Goal: Task Accomplishment & Management: Manage account settings

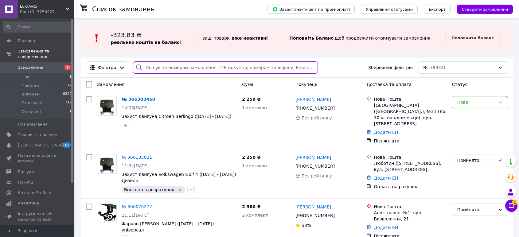
click at [193, 69] on input "search" at bounding box center [225, 67] width 185 height 12
paste input "0959092102"
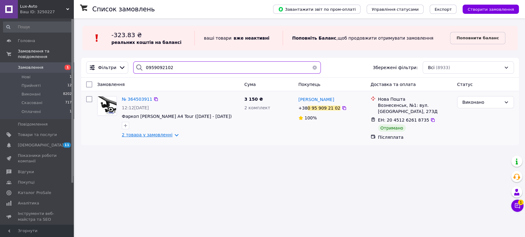
type input "0959092102"
click at [153, 133] on link "2 товара у замовленні" at bounding box center [147, 134] width 51 height 5
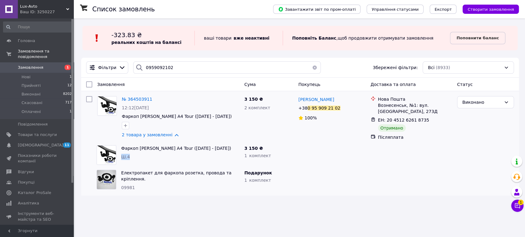
drag, startPoint x: 132, startPoint y: 156, endPoint x: 119, endPoint y: 154, distance: 13.1
click at [119, 154] on div "Фаркоп Skoda Octavia A4 Tour (1997 - 2010) Ш.4" at bounding box center [180, 155] width 123 height 25
copy span "Ш.4"
click at [32, 132] on span "Товари та послуги" at bounding box center [37, 135] width 39 height 6
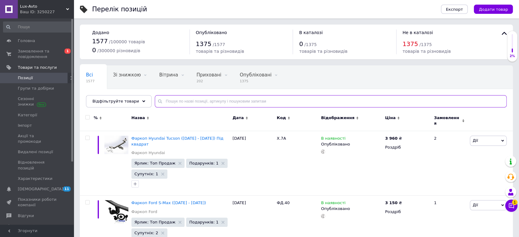
click at [201, 100] on input "text" at bounding box center [331, 101] width 352 height 12
paste input "Ш.4"
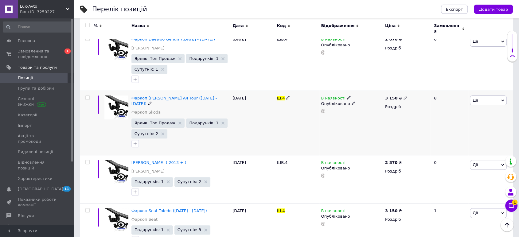
scroll to position [169, 0]
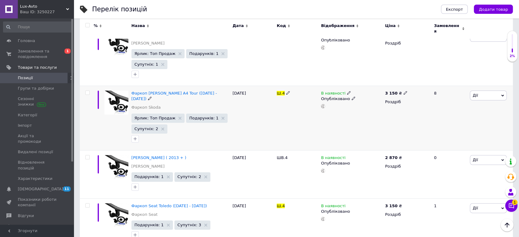
type input "Ш.4"
click at [404, 91] on icon at bounding box center [406, 93] width 4 height 4
drag, startPoint x: 425, startPoint y: 73, endPoint x: 411, endPoint y: 74, distance: 14.2
click at [410, 80] on input "3150" at bounding box center [433, 86] width 47 height 12
type input "2870"
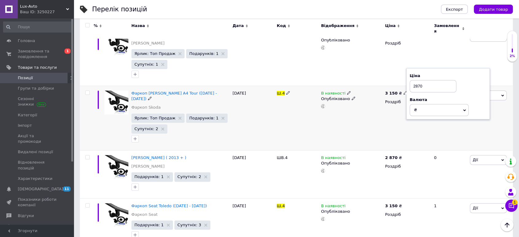
click at [332, 116] on div "В наявності Опубліковано" at bounding box center [352, 118] width 64 height 65
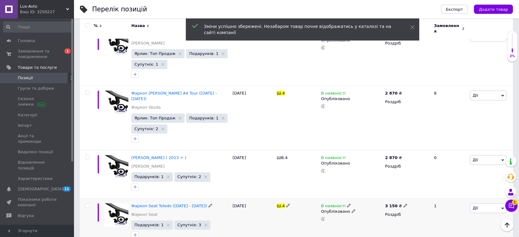
click at [404, 203] on span at bounding box center [406, 205] width 4 height 4
drag, startPoint x: 422, startPoint y: 183, endPoint x: 411, endPoint y: 183, distance: 11.1
click at [411, 193] on input "3150" at bounding box center [433, 199] width 47 height 12
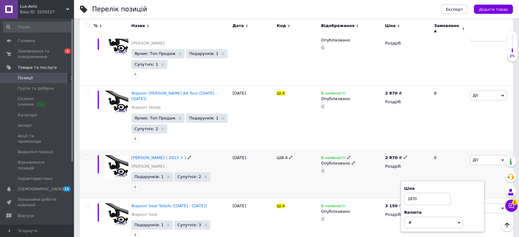
type input "2870"
click at [302, 172] on div "ШВ.4" at bounding box center [297, 175] width 44 height 48
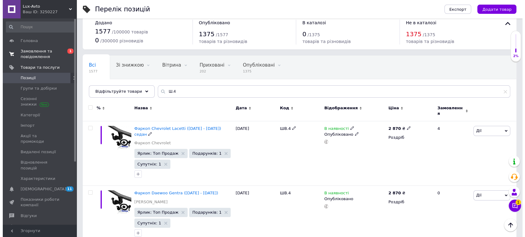
scroll to position [0, 0]
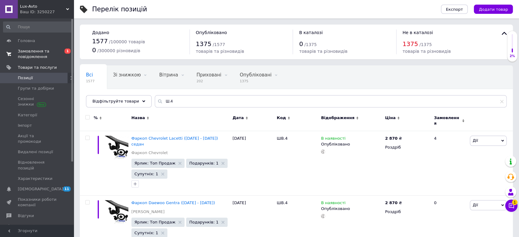
drag, startPoint x: 28, startPoint y: 53, endPoint x: 32, endPoint y: 51, distance: 3.7
click at [28, 53] on span "Замовлення та повідомлення" at bounding box center [37, 54] width 39 height 11
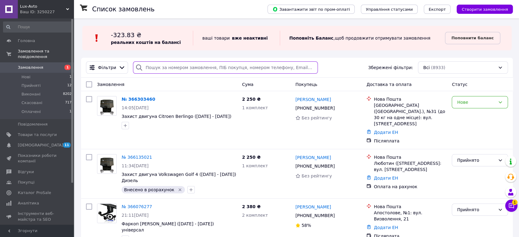
drag, startPoint x: 191, startPoint y: 63, endPoint x: 176, endPoint y: 58, distance: 15.4
click at [191, 63] on input "search" at bounding box center [225, 67] width 185 height 12
paste input "0974007153"
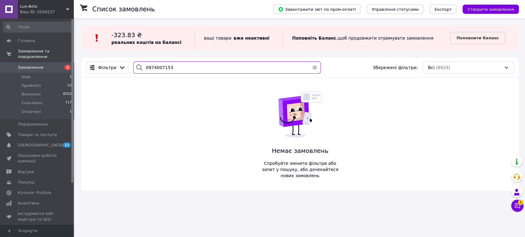
type input "0974007153"
click at [34, 10] on div "Ваш ID: 3250227" at bounding box center [47, 12] width 54 height 6
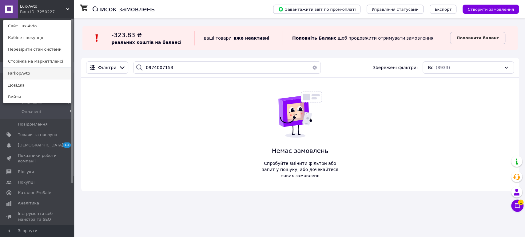
drag, startPoint x: 23, startPoint y: 73, endPoint x: 24, endPoint y: 69, distance: 4.2
click at [23, 73] on link "FarkopAvto" at bounding box center [37, 74] width 68 height 12
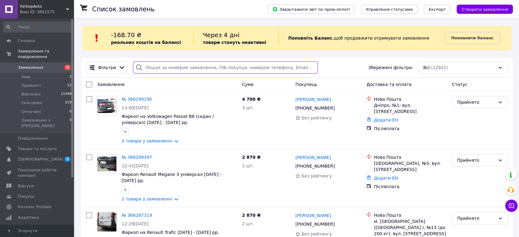
click at [202, 65] on input "search" at bounding box center [225, 67] width 185 height 12
paste input "0974007153"
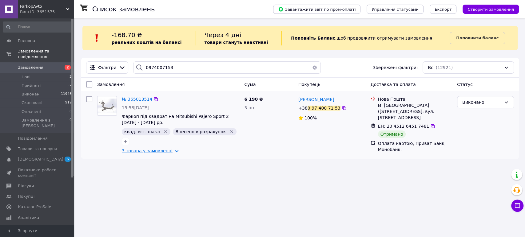
click at [154, 148] on link "3 товара у замовленні" at bounding box center [147, 150] width 51 height 5
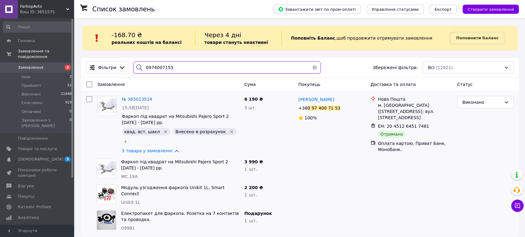
click at [175, 63] on input "0974007153" at bounding box center [226, 67] width 187 height 12
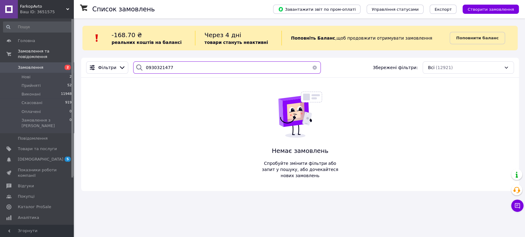
drag, startPoint x: 179, startPoint y: 68, endPoint x: 143, endPoint y: 67, distance: 36.9
click at [143, 67] on input "0930321477" at bounding box center [226, 67] width 187 height 12
type input "0930321477"
click at [53, 15] on div "FarkopAvto Ваш ID: 3651575" at bounding box center [46, 9] width 56 height 18
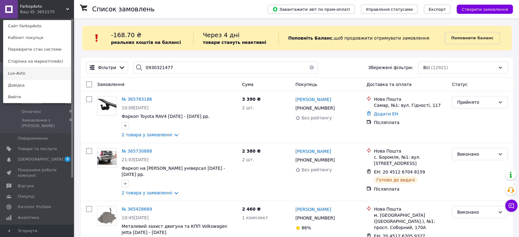
click at [27, 73] on link "Lux-Avto" at bounding box center [37, 74] width 68 height 12
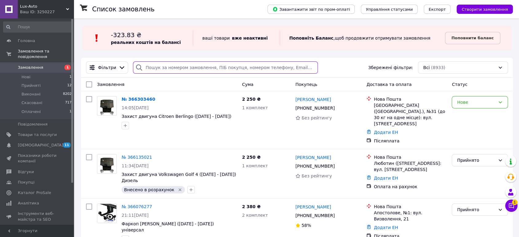
click at [182, 66] on input "search" at bounding box center [225, 67] width 185 height 12
paste input "0930321477"
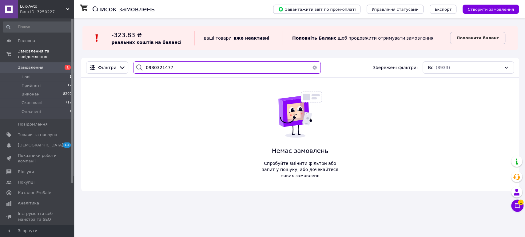
type input "0930321477"
click at [49, 6] on span "Lux-Avto" at bounding box center [43, 7] width 46 height 6
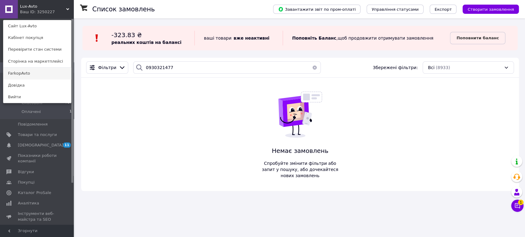
click at [33, 70] on link "FarkopAvto" at bounding box center [37, 74] width 68 height 12
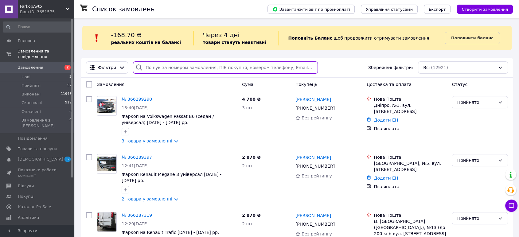
click at [187, 66] on input "search" at bounding box center [225, 67] width 185 height 12
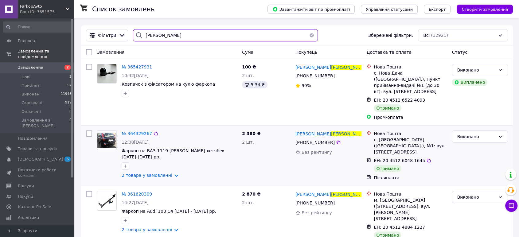
scroll to position [34, 0]
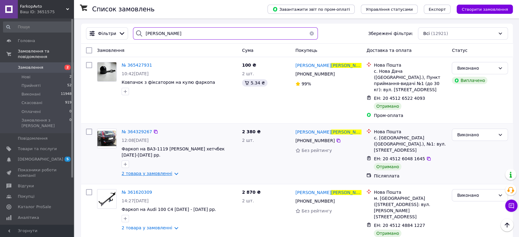
type input "[PERSON_NAME]"
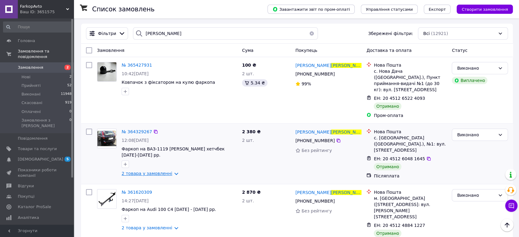
click at [156, 171] on link "2 товара у замовленні" at bounding box center [147, 173] width 51 height 5
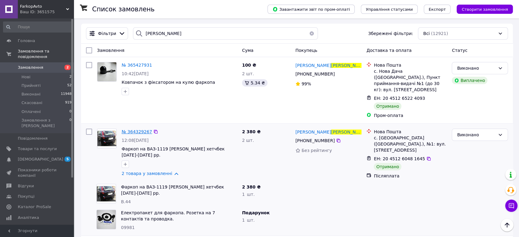
click at [135, 129] on span "№ 364329267" at bounding box center [137, 131] width 30 height 5
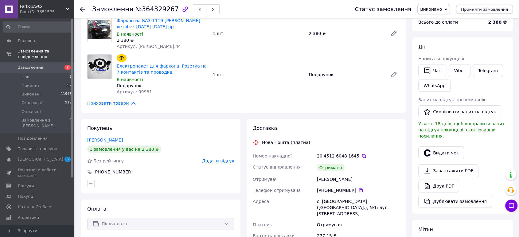
scroll to position [68, 0]
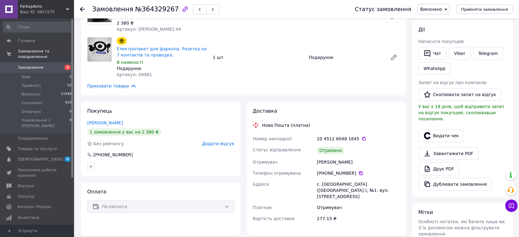
drag, startPoint x: 357, startPoint y: 173, endPoint x: 411, endPoint y: 34, distance: 148.6
click at [359, 172] on icon at bounding box center [361, 173] width 5 height 5
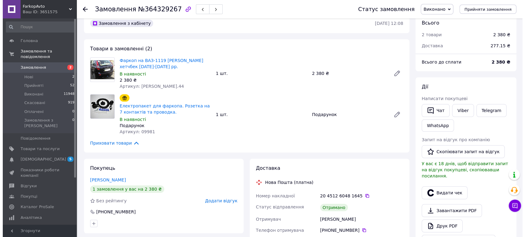
scroll to position [0, 0]
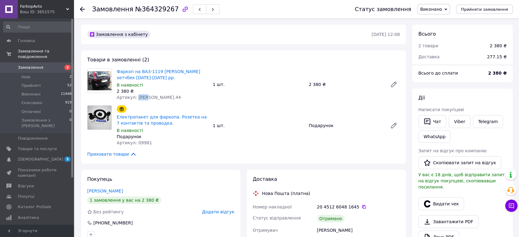
drag, startPoint x: 144, startPoint y: 98, endPoint x: 135, endPoint y: 97, distance: 9.6
click at [135, 97] on div "Артикул: В.44" at bounding box center [162, 97] width 91 height 6
copy span "В.44"
drag, startPoint x: 37, startPoint y: 63, endPoint x: 43, endPoint y: 63, distance: 5.8
click at [37, 65] on span "Замовлення" at bounding box center [31, 68] width 26 height 6
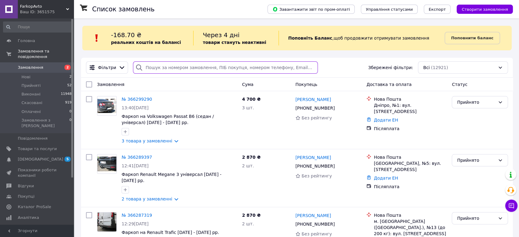
click at [173, 71] on input "search" at bounding box center [225, 67] width 185 height 12
paste input "0500671118"
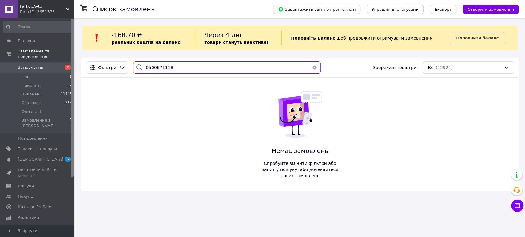
type input "0500671118"
click at [42, 10] on div "Ваш ID: 3651575" at bounding box center [47, 12] width 54 height 6
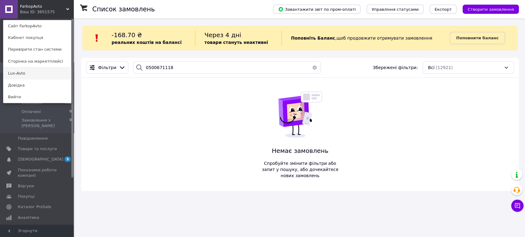
click at [41, 73] on link "Lux-Avto" at bounding box center [37, 74] width 68 height 12
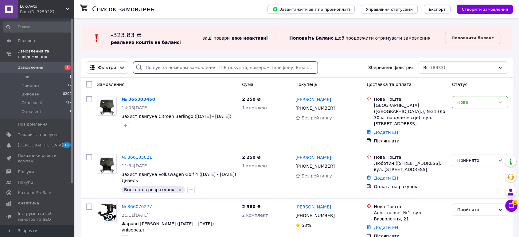
click at [181, 70] on input "search" at bounding box center [225, 67] width 185 height 12
paste input "0500671118"
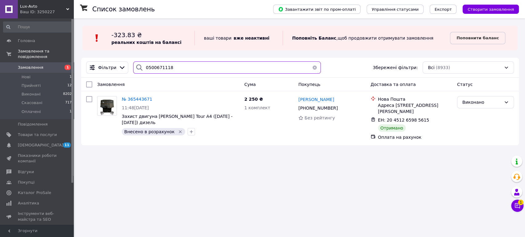
paste input "958194889"
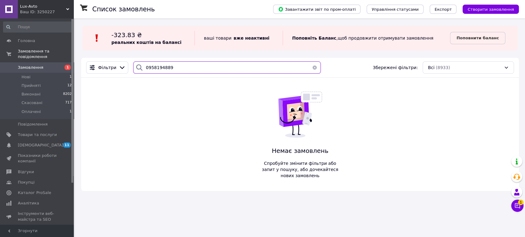
type input "0958194889"
click at [42, 13] on div "Ваш ID: 3250227" at bounding box center [47, 12] width 54 height 6
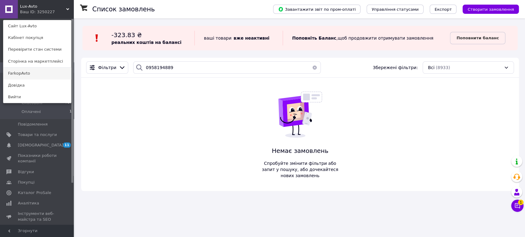
click at [27, 72] on link "FarkopAvto" at bounding box center [37, 74] width 68 height 12
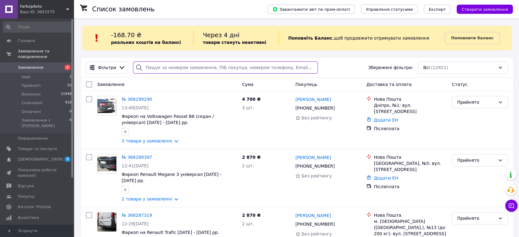
click at [199, 63] on input "search" at bounding box center [225, 67] width 185 height 12
paste input "0958194889"
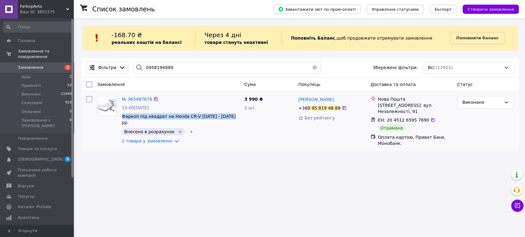
drag, startPoint x: 224, startPoint y: 116, endPoint x: 121, endPoint y: 116, distance: 102.7
click at [121, 116] on div "№ 365487676 15:00[DATE] Фаркоп під квадрат на Honda CR-V [DATE] - [DATE] рр. Вн…" at bounding box center [180, 120] width 122 height 53
copy span "Фаркоп під квадрат на Honda CR-V [DATE] - [DATE] рр."
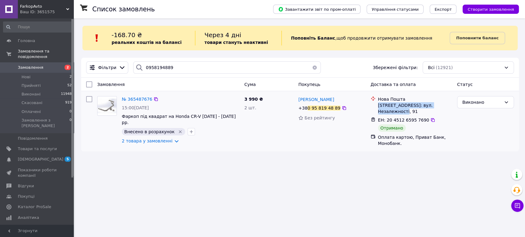
drag, startPoint x: 448, startPoint y: 105, endPoint x: 377, endPoint y: 105, distance: 70.4
click at [378, 105] on div "[STREET_ADDRESS]: вул. Незалежності, 91" at bounding box center [415, 108] width 74 height 12
copy div "Заставна, №1: вул. Незалежності, 91"
drag, startPoint x: 325, startPoint y: 101, endPoint x: 297, endPoint y: 97, distance: 27.8
click at [297, 97] on div "Богдан Вікірюк +38 0 95 819 48 89 Без рейтингу" at bounding box center [332, 121] width 72 height 55
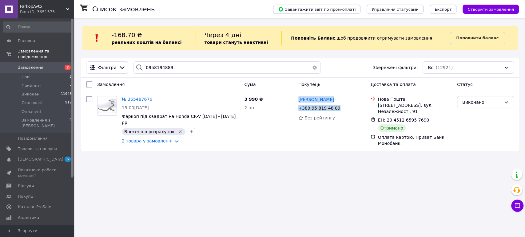
copy div "Богдан Вікірюк +38 0 95 819 48 89"
click at [430, 118] on icon at bounding box center [432, 120] width 5 height 5
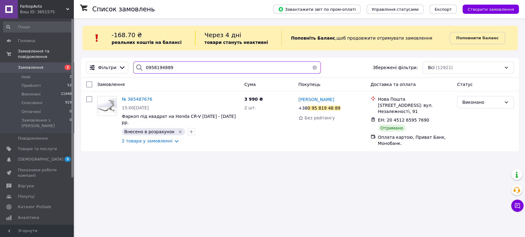
click at [170, 69] on input "0958194889" at bounding box center [226, 67] width 187 height 12
paste input "9942290"
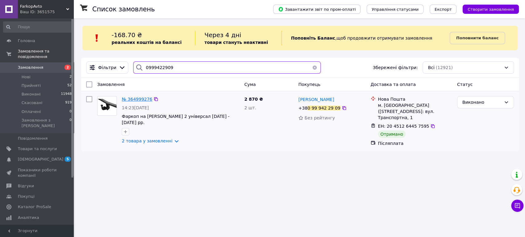
type input "0999422909"
click at [130, 98] on span "№ 364999276" at bounding box center [137, 99] width 30 height 5
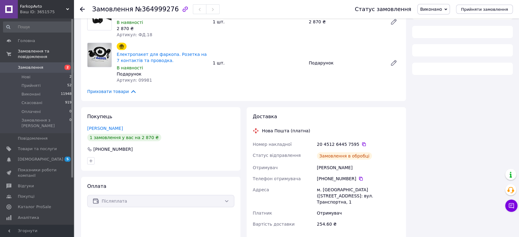
scroll to position [63, 0]
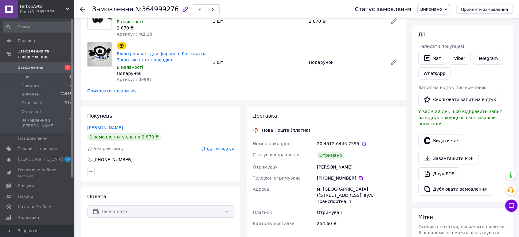
click at [165, 167] on div at bounding box center [161, 172] width 150 height 10
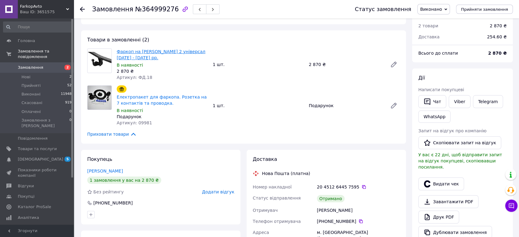
scroll to position [0, 0]
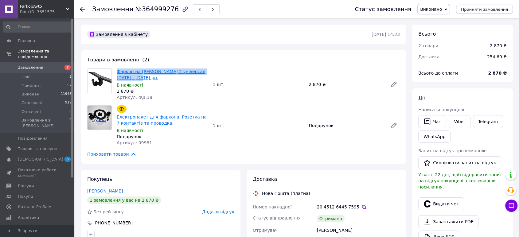
drag, startPoint x: 128, startPoint y: 77, endPoint x: 117, endPoint y: 73, distance: 11.3
click at [116, 71] on div "Фаркоп на Ford Focus 2 універсал 2005 - 2011 рр. В наявності 2 870 ₴ Артикул: Ф…" at bounding box center [162, 84] width 96 height 34
copy link "Фаркоп на Ford Focus 2 універсал 2005 - 2011 рр."
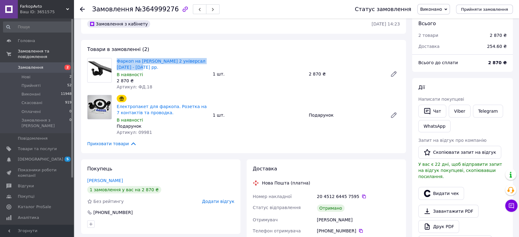
scroll to position [34, 0]
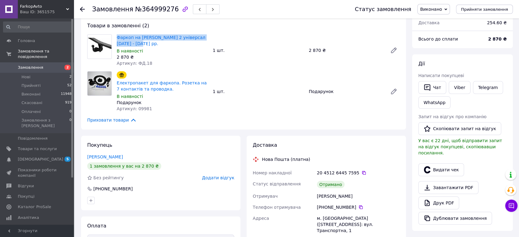
drag, startPoint x: 375, startPoint y: 226, endPoint x: 312, endPoint y: 219, distance: 63.3
click at [312, 219] on div "Номер накладної 20 4512 6445 7595   Статус відправлення Отримано Отримувач Лапт…" at bounding box center [327, 213] width 150 height 91
copy div "Адреса м. Лозова (Харківська обл., Лозівський р-н.), №1: вул. Транспортна, 1"
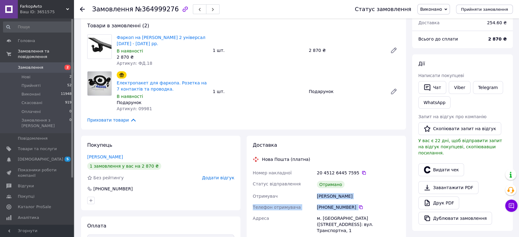
drag, startPoint x: 361, startPoint y: 205, endPoint x: 315, endPoint y: 197, distance: 46.8
click at [315, 197] on div "Номер накладної 20 4512 6445 7595   Статус відправлення Отримано Отримувач Лапт…" at bounding box center [327, 213] width 150 height 91
copy div "Отримувач Лаптєв Генадій Телефон отримувача +380 99 942 29 09"
click at [362, 191] on div "Лаптєв Генадій" at bounding box center [358, 196] width 85 height 11
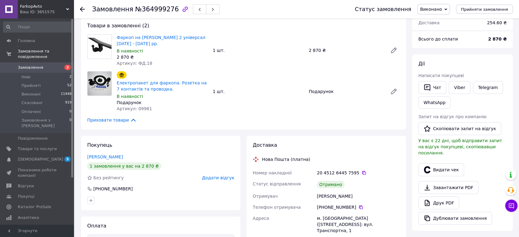
drag, startPoint x: 359, startPoint y: 207, endPoint x: 186, endPoint y: 76, distance: 217.2
click at [359, 207] on icon at bounding box center [361, 207] width 5 height 5
click at [30, 65] on span "Замовлення" at bounding box center [31, 68] width 26 height 6
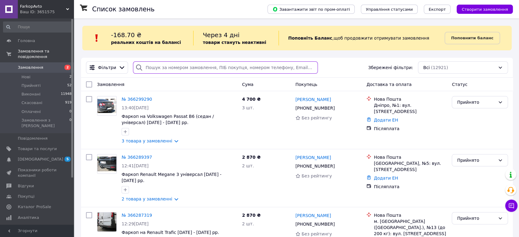
drag, startPoint x: 145, startPoint y: 70, endPoint x: 178, endPoint y: 79, distance: 33.9
click at [145, 69] on input "search" at bounding box center [225, 67] width 185 height 12
paste input "0987981478"
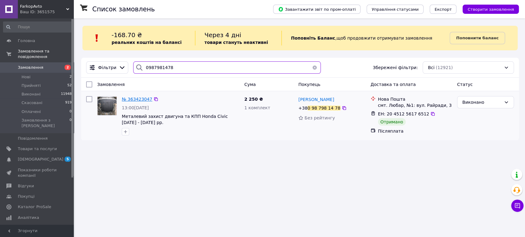
type input "0987981478"
click at [137, 97] on span "№ 363423047" at bounding box center [137, 99] width 30 height 5
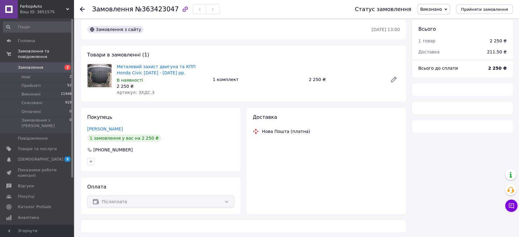
scroll to position [6, 0]
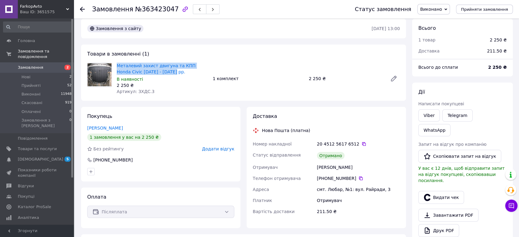
drag, startPoint x: 122, startPoint y: 64, endPoint x: 116, endPoint y: 63, distance: 6.2
click at [116, 63] on div "Металевий захист двигуна та КПП Honda Civic 2006 - 2012 рр. В наявності 2 250 ₴…" at bounding box center [162, 78] width 96 height 34
copy link "Металевий захист двигуна та КПП Honda Civic 2006 - 2012 рр."
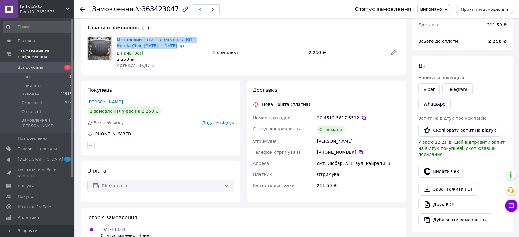
scroll to position [74, 0]
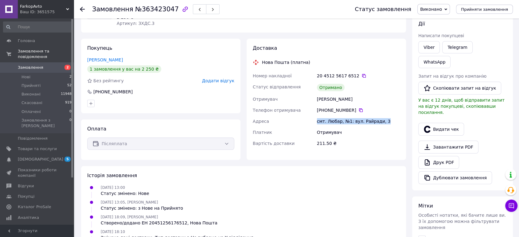
drag, startPoint x: 369, startPoint y: 120, endPoint x: 313, endPoint y: 122, distance: 56.3
click at [313, 122] on div "Номер накладної 20 4512 5617 6512   Статус відправлення Отримано Отримувач Шейн…" at bounding box center [327, 109] width 150 height 79
copy div "Адреса смт. Любар, №1: вул. Райради, 3"
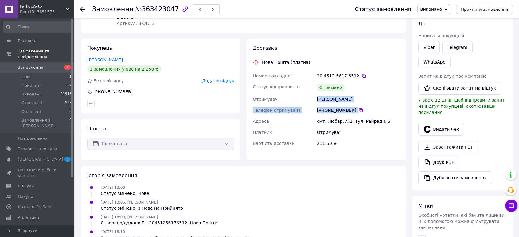
drag, startPoint x: 348, startPoint y: 106, endPoint x: 316, endPoint y: 100, distance: 32.2
click at [316, 100] on div "Номер накладної 20 4512 5617 6512   Статус відправлення Отримано Отримувач Шейн…" at bounding box center [327, 109] width 150 height 79
copy div "Шейнич Вікторія Телефон отримувача +380 98 798 14 78"
click at [362, 76] on icon at bounding box center [364, 75] width 5 height 5
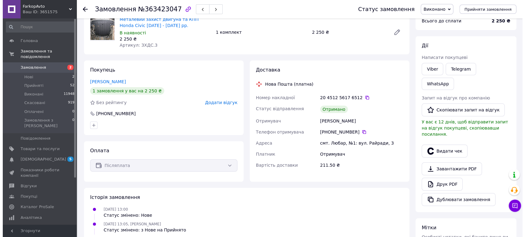
scroll to position [0, 0]
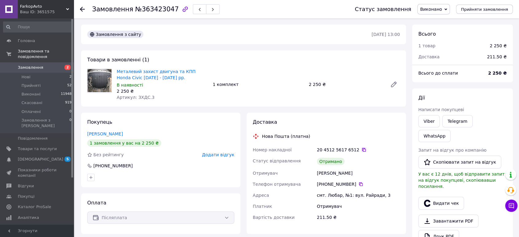
click at [362, 150] on icon at bounding box center [364, 150] width 5 height 5
click at [52, 65] on span "Замовлення" at bounding box center [37, 68] width 39 height 6
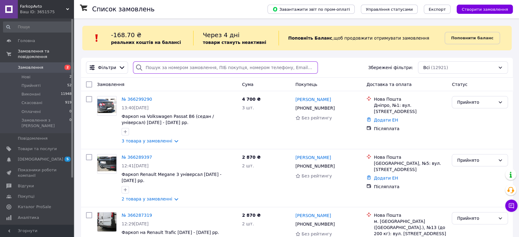
click at [196, 67] on input "search" at bounding box center [225, 67] width 185 height 12
paste input "0504733773"
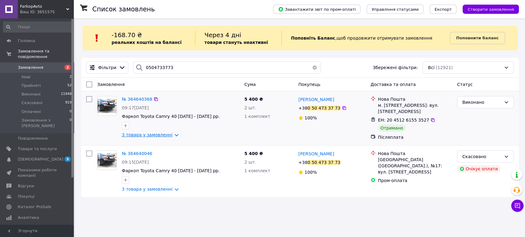
click at [160, 134] on link "3 товара у замовленні" at bounding box center [147, 134] width 51 height 5
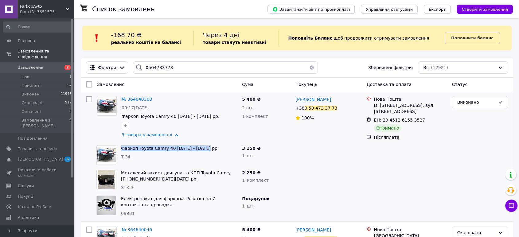
drag, startPoint x: 180, startPoint y: 148, endPoint x: 121, endPoint y: 152, distance: 59.1
click at [121, 152] on span "Фаркоп Toyota Camry 40 2006 - 2011 рр." at bounding box center [179, 148] width 116 height 6
copy link "Фаркоп Toyota Camry 40 2006 - 2011 рр."
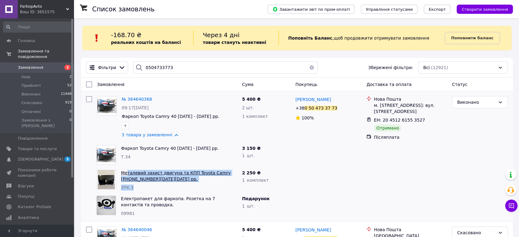
drag, startPoint x: 141, startPoint y: 180, endPoint x: 127, endPoint y: 175, distance: 14.9
click at [127, 175] on div "Металевий захист двигуна та КПП Toyota Camry 40 2006-2011 рр. ЗТК.3" at bounding box center [179, 181] width 121 height 26
click at [147, 182] on span "Металевий захист двигуна та КПП Toyota Camry 40 2006-2011 рр." at bounding box center [179, 176] width 116 height 12
drag, startPoint x: 143, startPoint y: 180, endPoint x: 122, endPoint y: 172, distance: 22.0
click at [122, 172] on span "Металевий захист двигуна та КПП Toyota Camry 40 2006-2011 рр." at bounding box center [179, 176] width 116 height 12
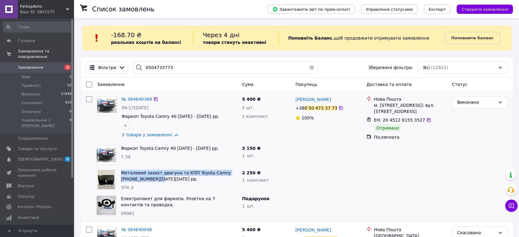
drag, startPoint x: 410, startPoint y: 109, endPoint x: 374, endPoint y: 106, distance: 36.1
click at [374, 106] on div "м. Київ (Київська обл.), №17: вул. Новокостянтинівська, 22/15" at bounding box center [410, 108] width 73 height 12
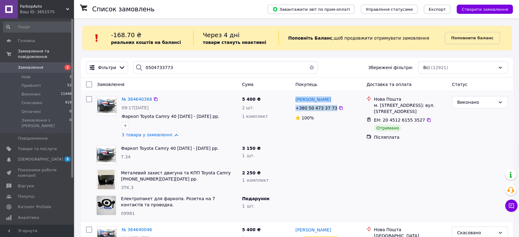
drag, startPoint x: 326, startPoint y: 105, endPoint x: 295, endPoint y: 99, distance: 31.9
click at [295, 99] on div "Олексій Лободін +38 0 50 473 37 73 100%" at bounding box center [328, 118] width 71 height 49
click at [427, 119] on icon at bounding box center [429, 120] width 4 height 4
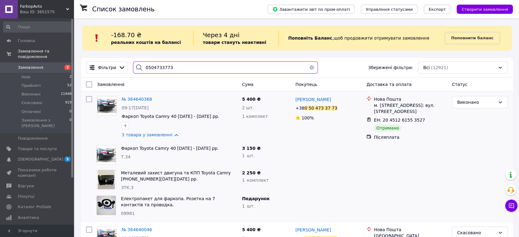
click at [201, 65] on input "0504733773" at bounding box center [225, 67] width 185 height 12
paste input "380673526025"
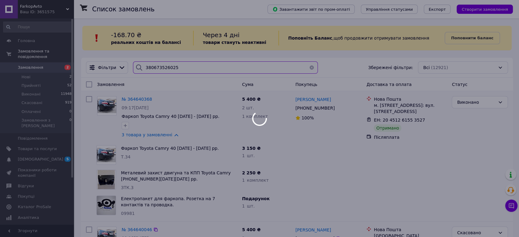
type input "380673526025"
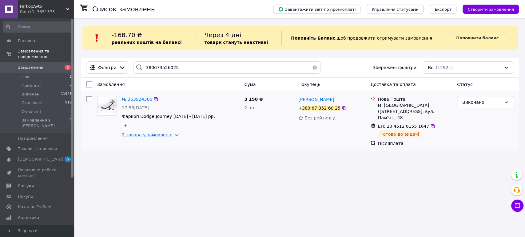
click at [165, 135] on link "2 товара у замовленні" at bounding box center [147, 134] width 51 height 5
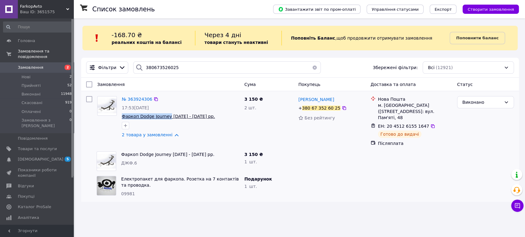
drag, startPoint x: 120, startPoint y: 114, endPoint x: 165, endPoint y: 119, distance: 45.4
click at [167, 116] on div "№ 363924306 17:53, 27.09.2025 Фаркоп Dodge Journey 2011 - 2020 рр. 2 товара у з…" at bounding box center [180, 117] width 122 height 47
click at [134, 97] on span "№ 363924306" at bounding box center [137, 99] width 30 height 5
click at [241, 198] on div "Список замовлень Завантажити звіт по пром-оплаті Управління статусами Експорт С…" at bounding box center [300, 113] width 450 height 190
click at [431, 124] on icon at bounding box center [433, 126] width 4 height 4
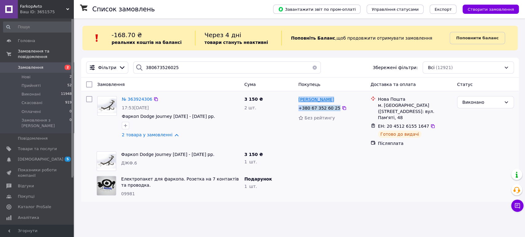
drag, startPoint x: 326, startPoint y: 104, endPoint x: 298, endPoint y: 101, distance: 28.8
click at [298, 101] on div "Микола Оришака + 380 67 352 60 25 Без рейтингу" at bounding box center [332, 121] width 72 height 55
drag, startPoint x: 132, startPoint y: 158, endPoint x: 120, endPoint y: 159, distance: 12.3
click at [120, 158] on div "Фаркоп Dodge Journey 2011 - 2020 рр. ДЖФ.6" at bounding box center [180, 161] width 123 height 25
click at [138, 166] on div "Фаркоп Dodge Journey 2011 - 2020 рр. ДЖФ.6" at bounding box center [180, 161] width 123 height 25
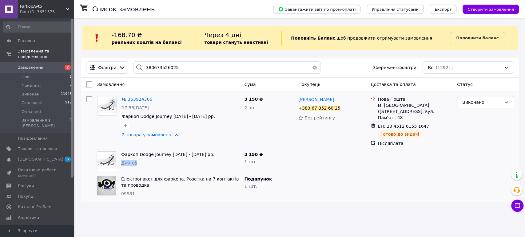
drag, startPoint x: 135, startPoint y: 157, endPoint x: 121, endPoint y: 157, distance: 13.8
click at [121, 160] on div "ДЖФ.6" at bounding box center [180, 163] width 118 height 6
click at [194, 67] on input "380673526025" at bounding box center [226, 67] width 187 height 12
click at [52, 65] on span "Замовлення" at bounding box center [37, 68] width 39 height 6
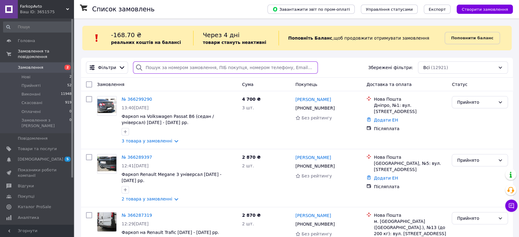
click at [194, 69] on input "search" at bounding box center [225, 67] width 185 height 12
paste input "0509149287"
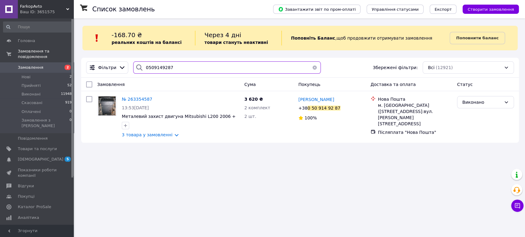
type input "0509149287"
click at [134, 134] on link "3 товара у замовленні" at bounding box center [147, 134] width 51 height 5
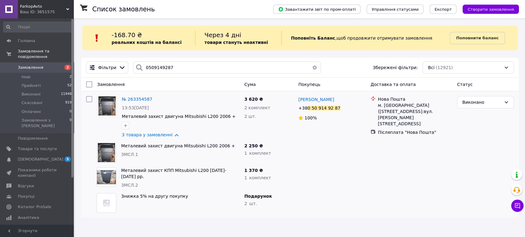
click at [36, 6] on span "FarkopAvto" at bounding box center [43, 7] width 46 height 6
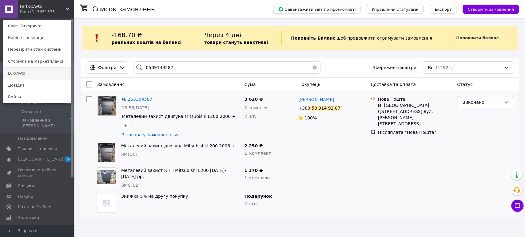
click at [30, 71] on link "Lux-Avto" at bounding box center [37, 74] width 68 height 12
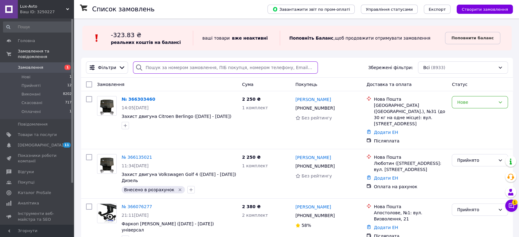
click at [175, 71] on input "search" at bounding box center [225, 67] width 185 height 12
paste input "0509149287"
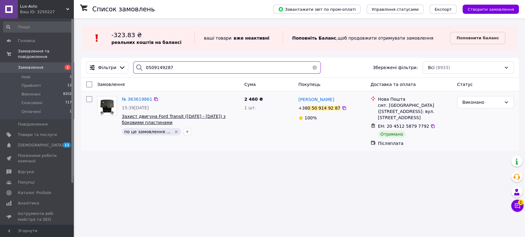
type input "0509149287"
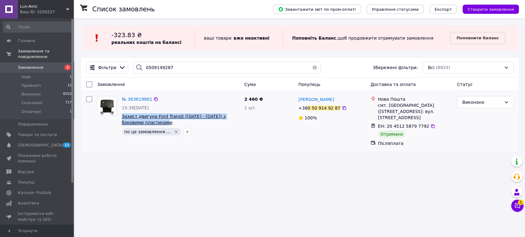
drag, startPoint x: 140, startPoint y: 121, endPoint x: 124, endPoint y: 141, distance: 25.8
click at [122, 117] on span "Захист двигуна Ford Transit ([DATE] - [DATE]) з боковими пластинами" at bounding box center [180, 119] width 117 height 12
copy span "Захист двигуна Ford Transit ([DATE] - [DATE]) з боковими пластинами"
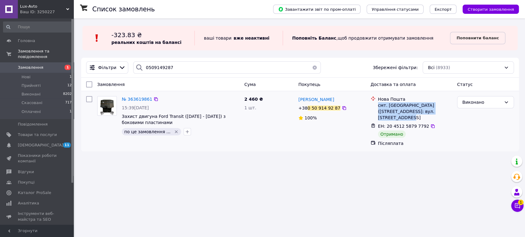
drag, startPoint x: 428, startPoint y: 109, endPoint x: 378, endPoint y: 105, distance: 50.3
click at [378, 105] on div "смт. [GEOGRAPHIC_DATA] ([STREET_ADDRESS]: вул. [STREET_ADDRESS]" at bounding box center [415, 111] width 74 height 18
copy div "смт. [GEOGRAPHIC_DATA] ([STREET_ADDRESS]: вул. [STREET_ADDRESS]"
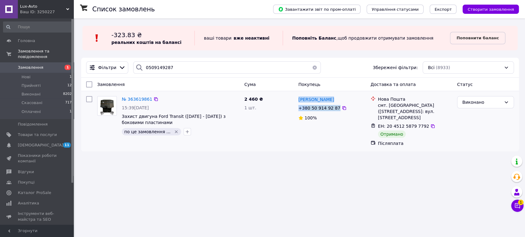
drag, startPoint x: 312, startPoint y: 101, endPoint x: 298, endPoint y: 97, distance: 14.9
click at [298, 97] on div "[PERSON_NAME] [PHONE_NUMBER] 100%" at bounding box center [332, 121] width 72 height 55
copy div "[PERSON_NAME] [PHONE_NUMBER]"
click at [430, 124] on icon at bounding box center [432, 126] width 5 height 5
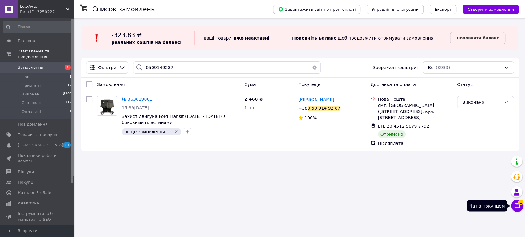
click at [518, 207] on icon at bounding box center [517, 206] width 6 height 6
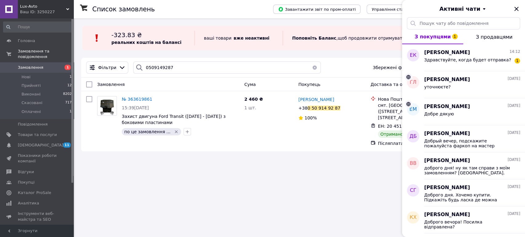
click at [369, 199] on div "Список замовлень Завантажити звіт по пром-оплаті Управління статусами Експорт С…" at bounding box center [300, 118] width 450 height 237
click at [449, 66] on div "[PERSON_NAME] 14:12 Здравствуйте, когда будет отправка? 1" at bounding box center [474, 57] width 101 height 27
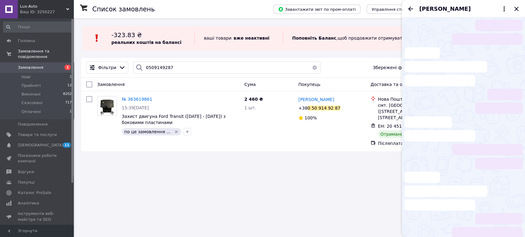
scroll to position [32, 0]
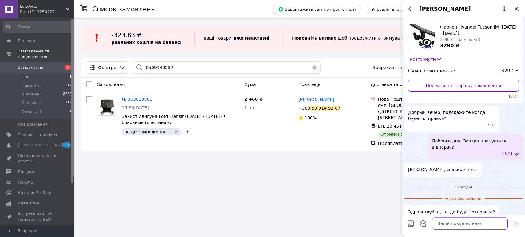
click at [458, 223] on textarea at bounding box center [470, 224] width 76 height 12
type textarea "Доброго дня. В понеділок."
click at [513, 225] on icon at bounding box center [515, 223] width 7 height 7
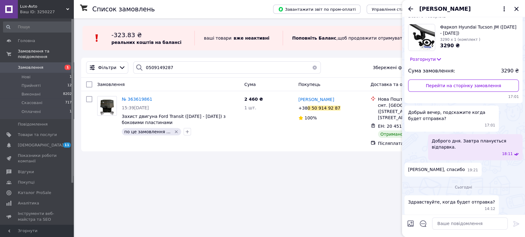
scroll to position [45, 0]
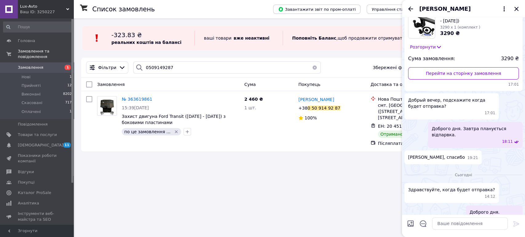
drag, startPoint x: 515, startPoint y: 7, endPoint x: 482, endPoint y: 31, distance: 41.3
click at [515, 7] on icon "Закрити" at bounding box center [515, 8] width 7 height 7
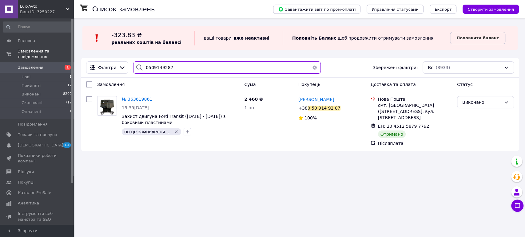
click at [176, 69] on input "0509149287" at bounding box center [226, 67] width 187 height 12
paste input "632861828"
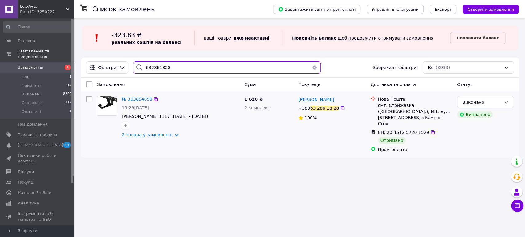
type input "632861828"
click at [148, 136] on link "2 товара у замовленні" at bounding box center [147, 134] width 51 height 5
